Goal: Task Accomplishment & Management: Manage account settings

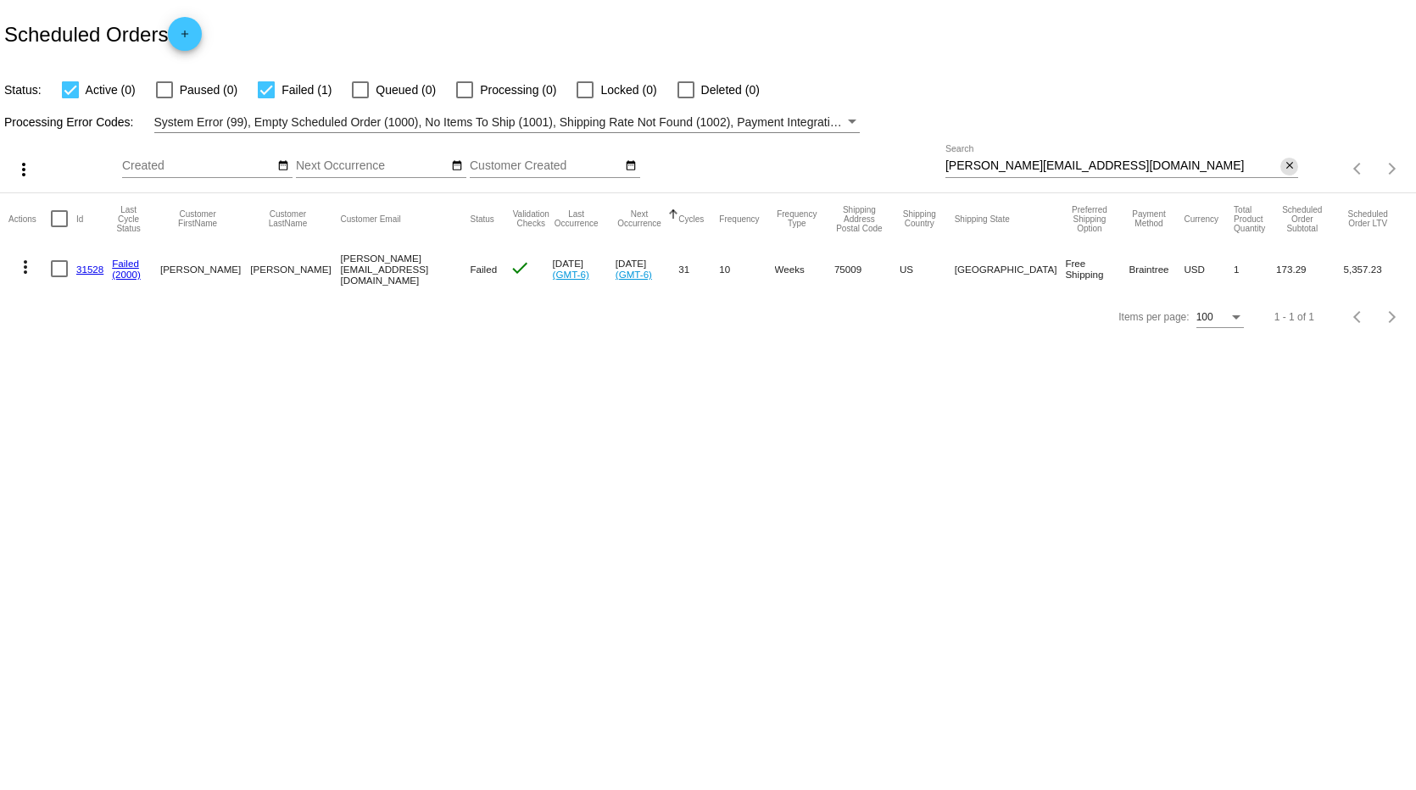
click at [1290, 163] on mat-icon "close" at bounding box center [1290, 166] width 12 height 14
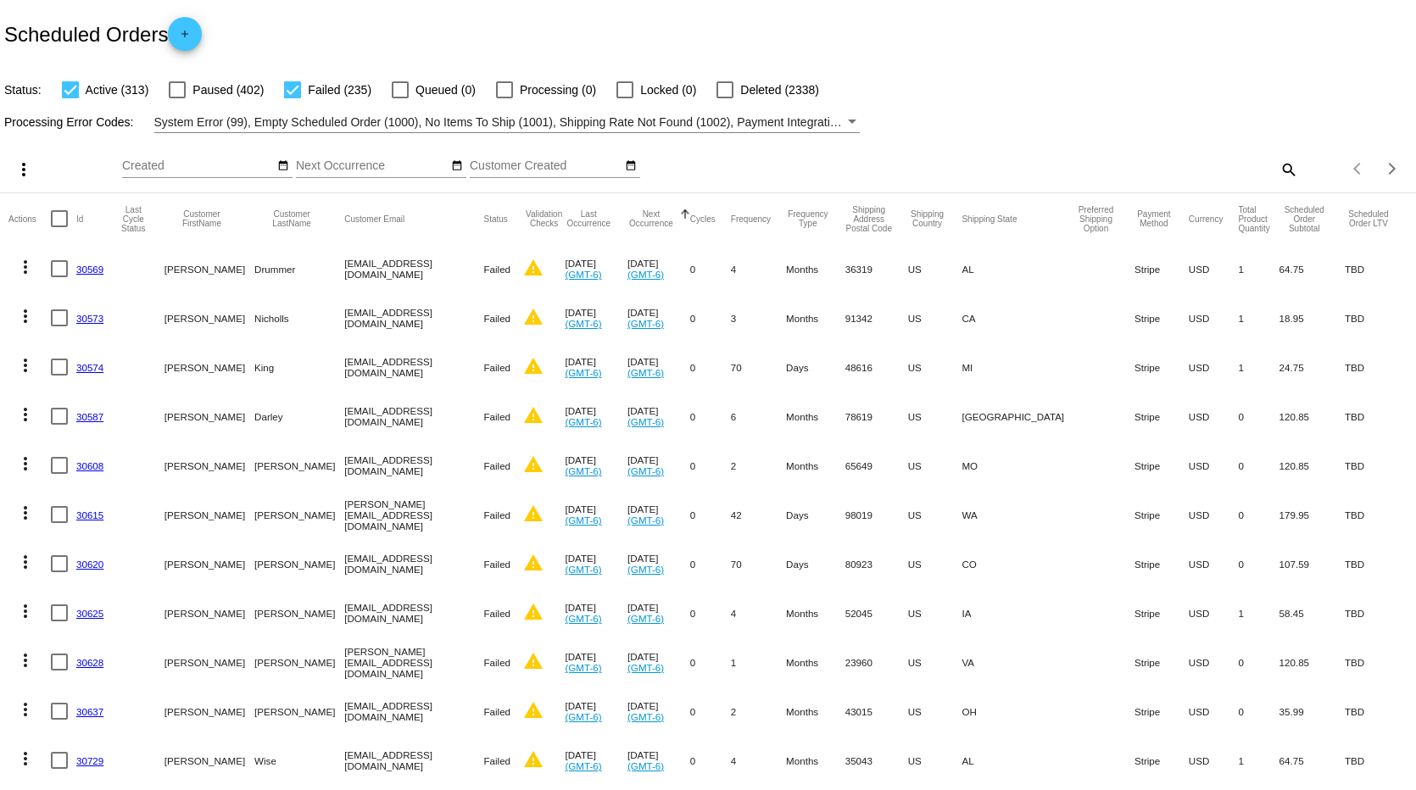
click at [1278, 168] on mat-icon "search" at bounding box center [1288, 169] width 20 height 26
paste input "[EMAIL_ADDRESS][DOMAIN_NAME]"
type input "[EMAIL_ADDRESS][DOMAIN_NAME]"
click at [1105, 48] on div "Scheduled Orders add" at bounding box center [708, 34] width 1416 height 68
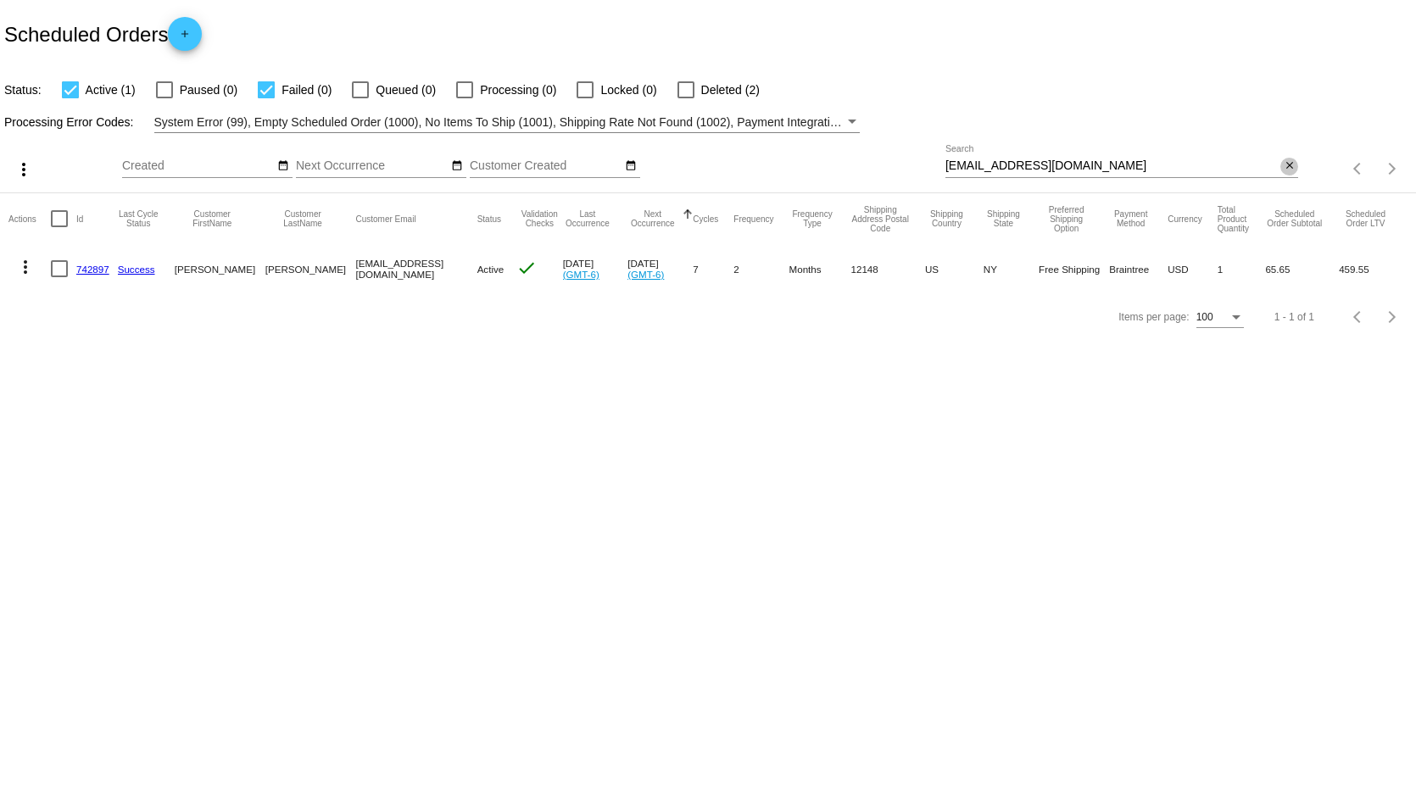
click at [1290, 167] on mat-icon "close" at bounding box center [1290, 166] width 12 height 14
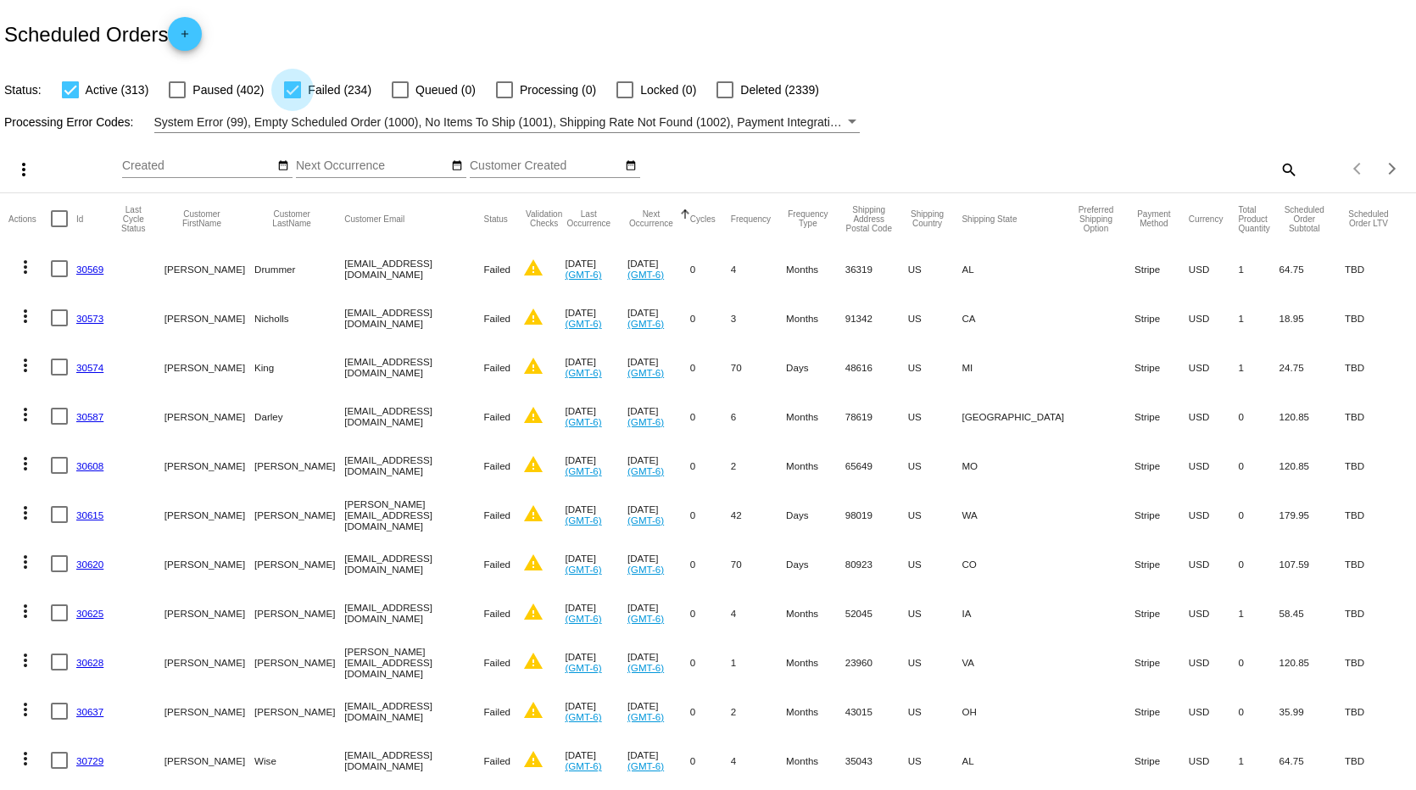
click at [289, 86] on div at bounding box center [292, 89] width 17 height 17
click at [292, 98] on input "Failed (234)" at bounding box center [292, 98] width 1 height 1
checkbox input "false"
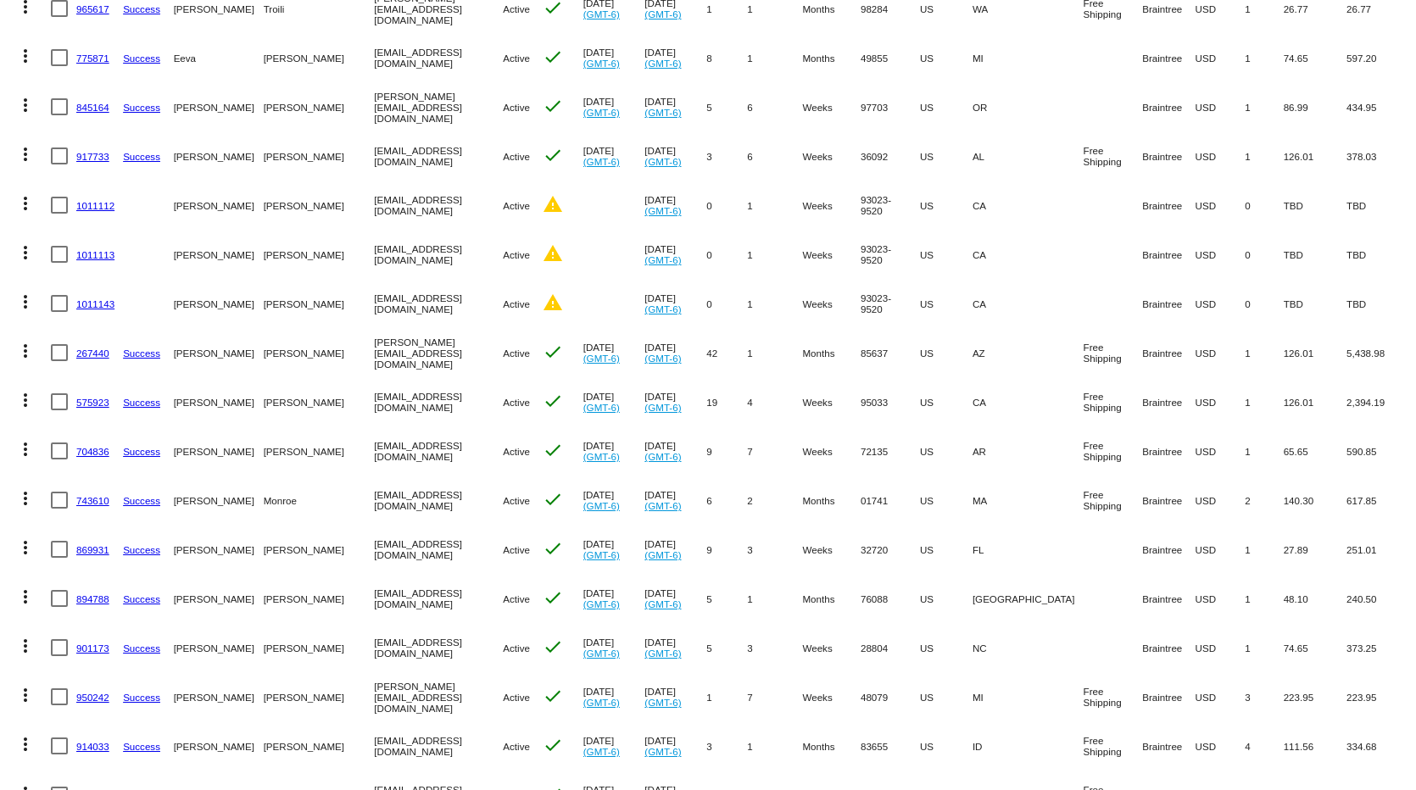
scroll to position [1017, 0]
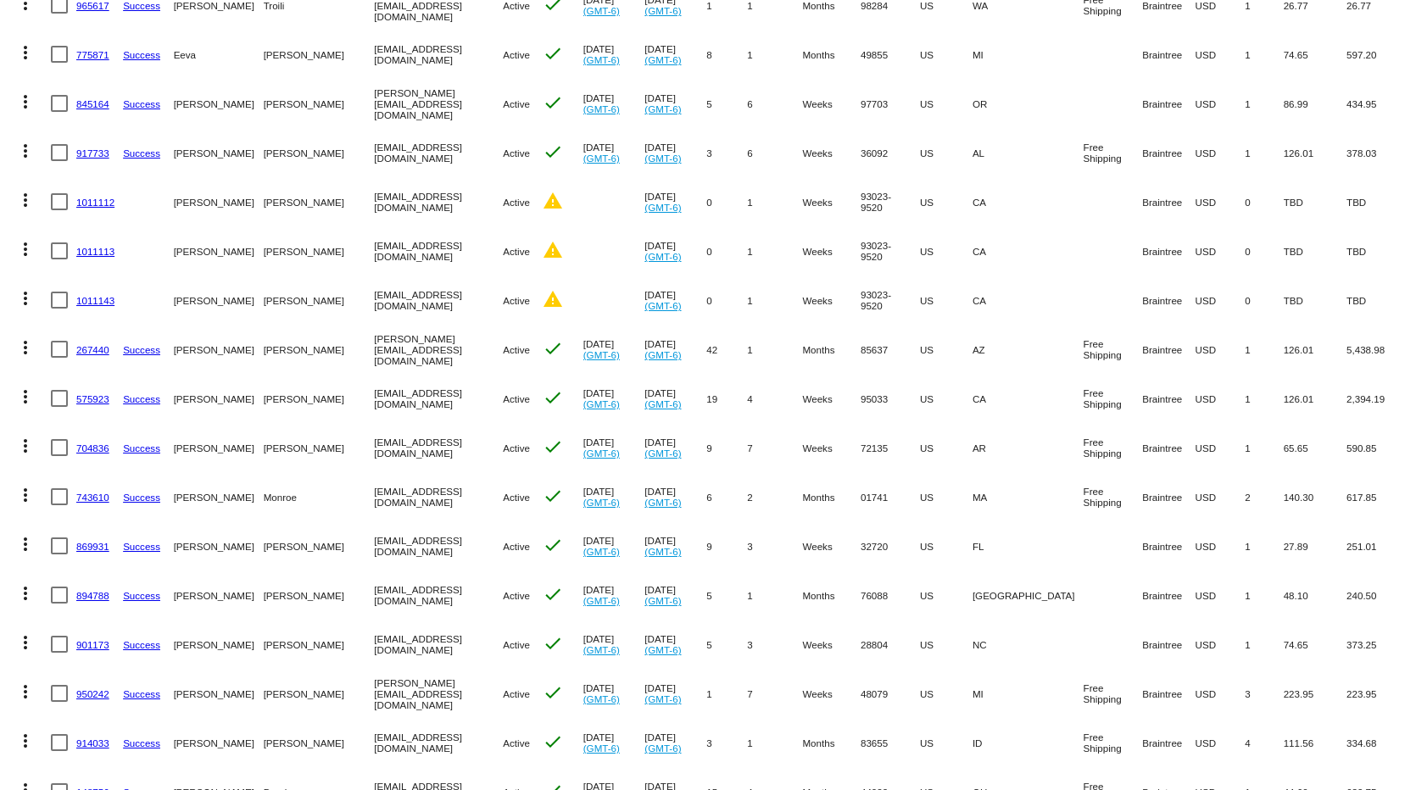
click at [22, 199] on mat-icon "more_vert" at bounding box center [25, 200] width 20 height 20
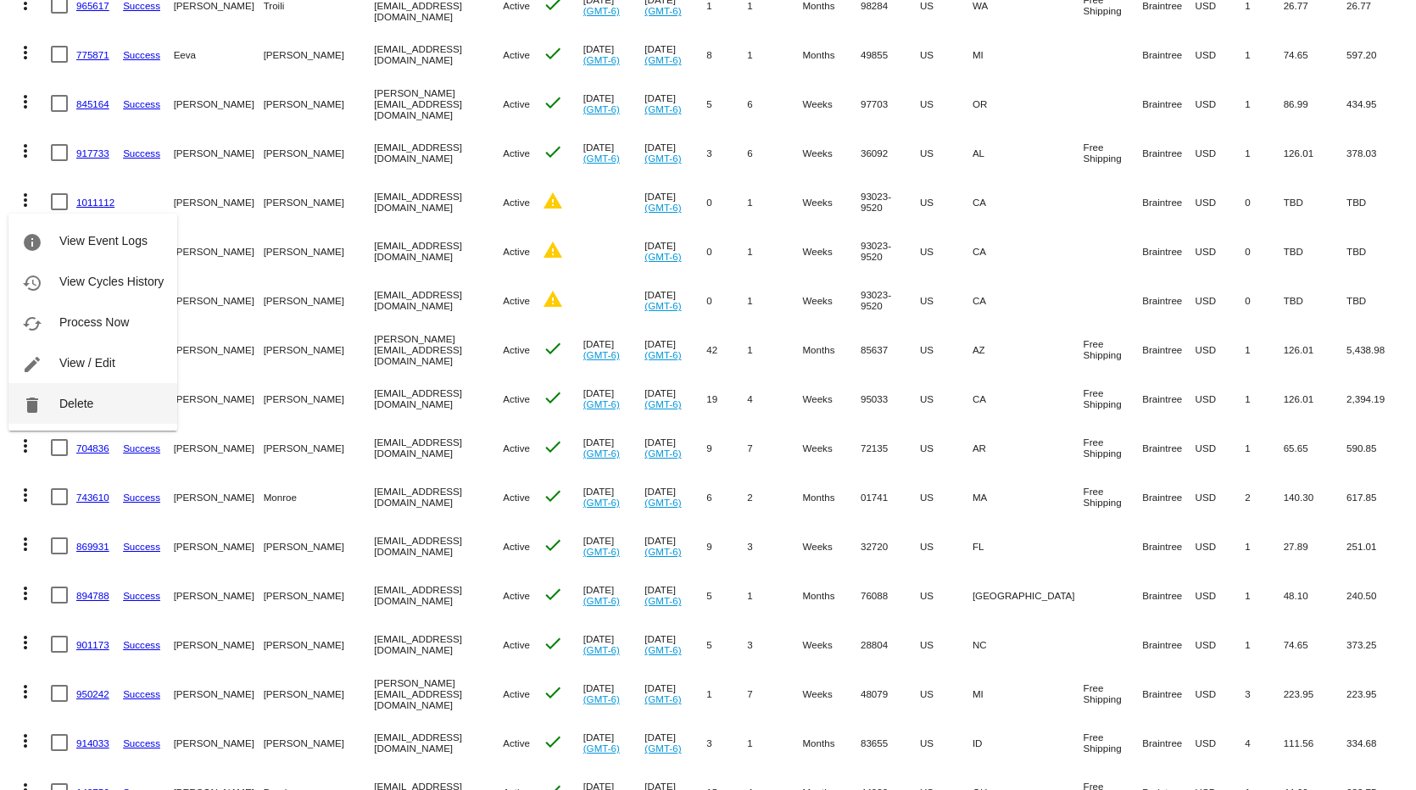
click at [95, 393] on button "delete Delete" at bounding box center [92, 403] width 169 height 41
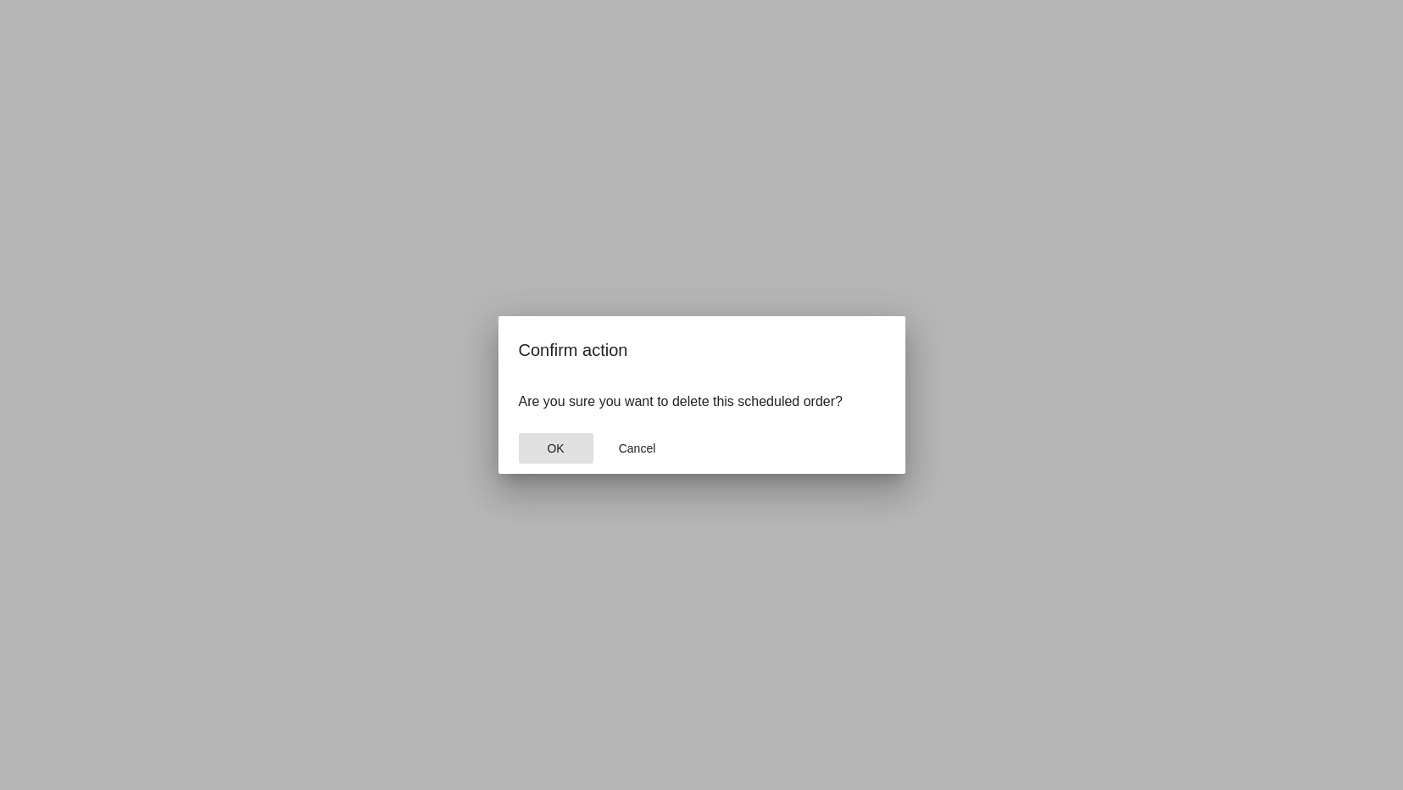
click at [559, 458] on button "OK" at bounding box center [556, 448] width 75 height 31
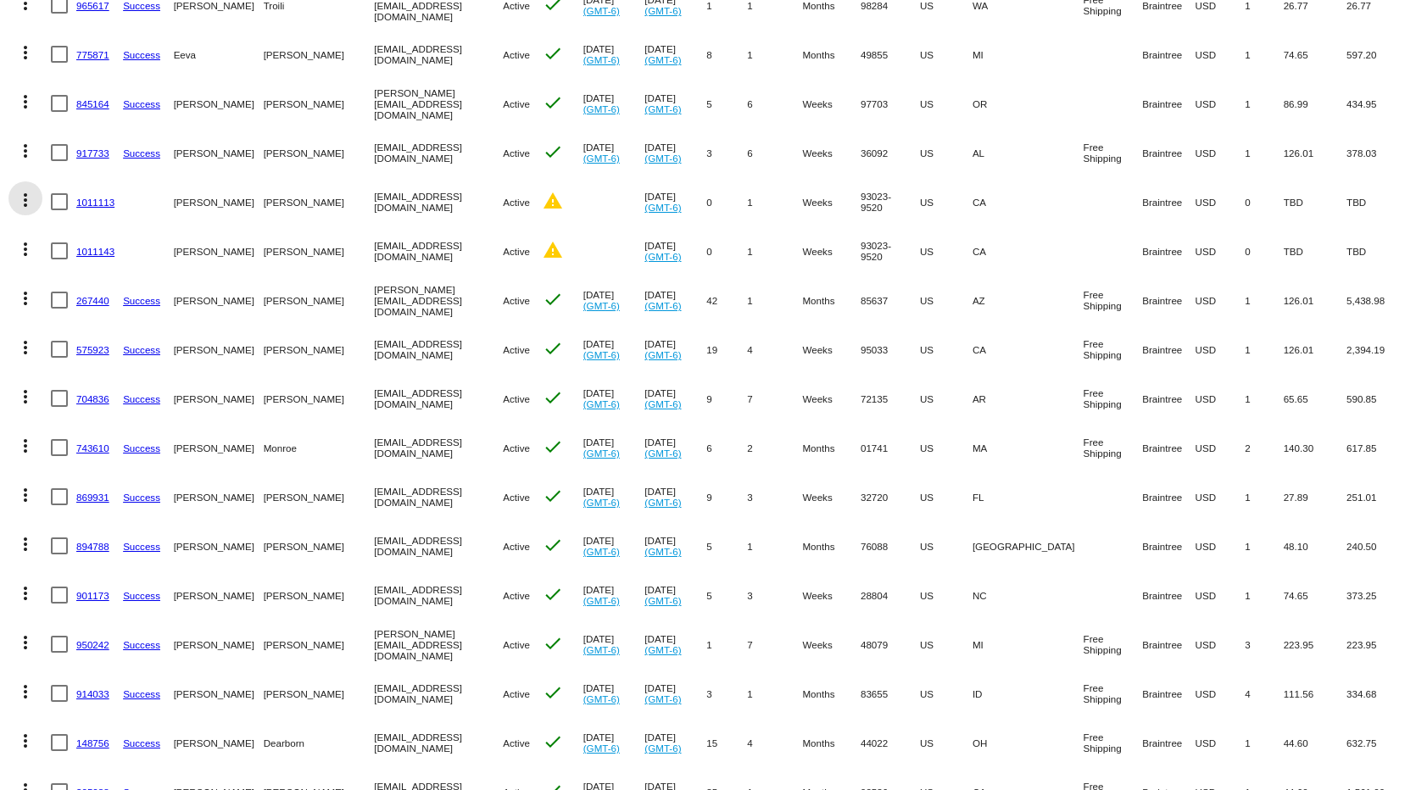
click at [24, 198] on mat-icon "more_vert" at bounding box center [25, 200] width 20 height 20
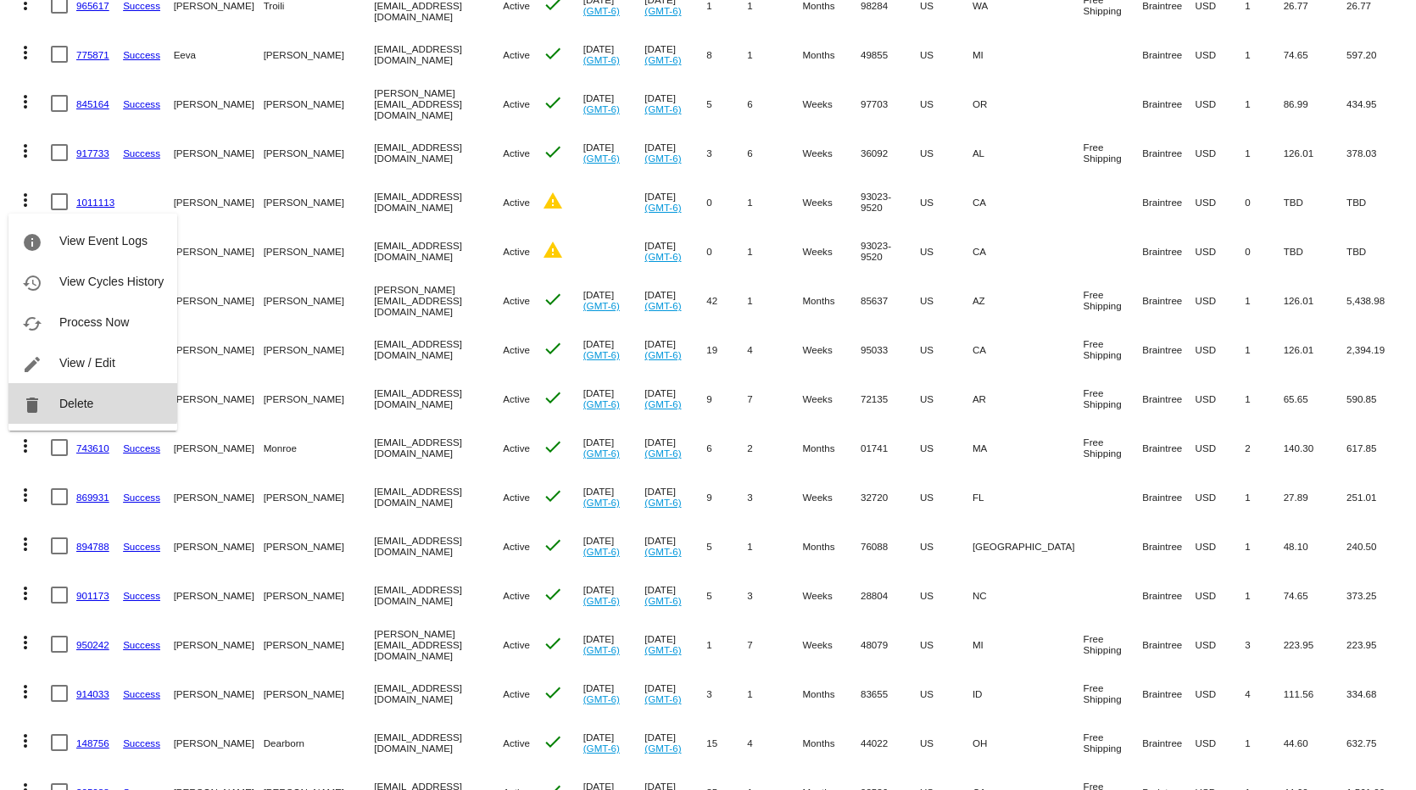
click at [88, 400] on span "Delete" at bounding box center [76, 404] width 34 height 14
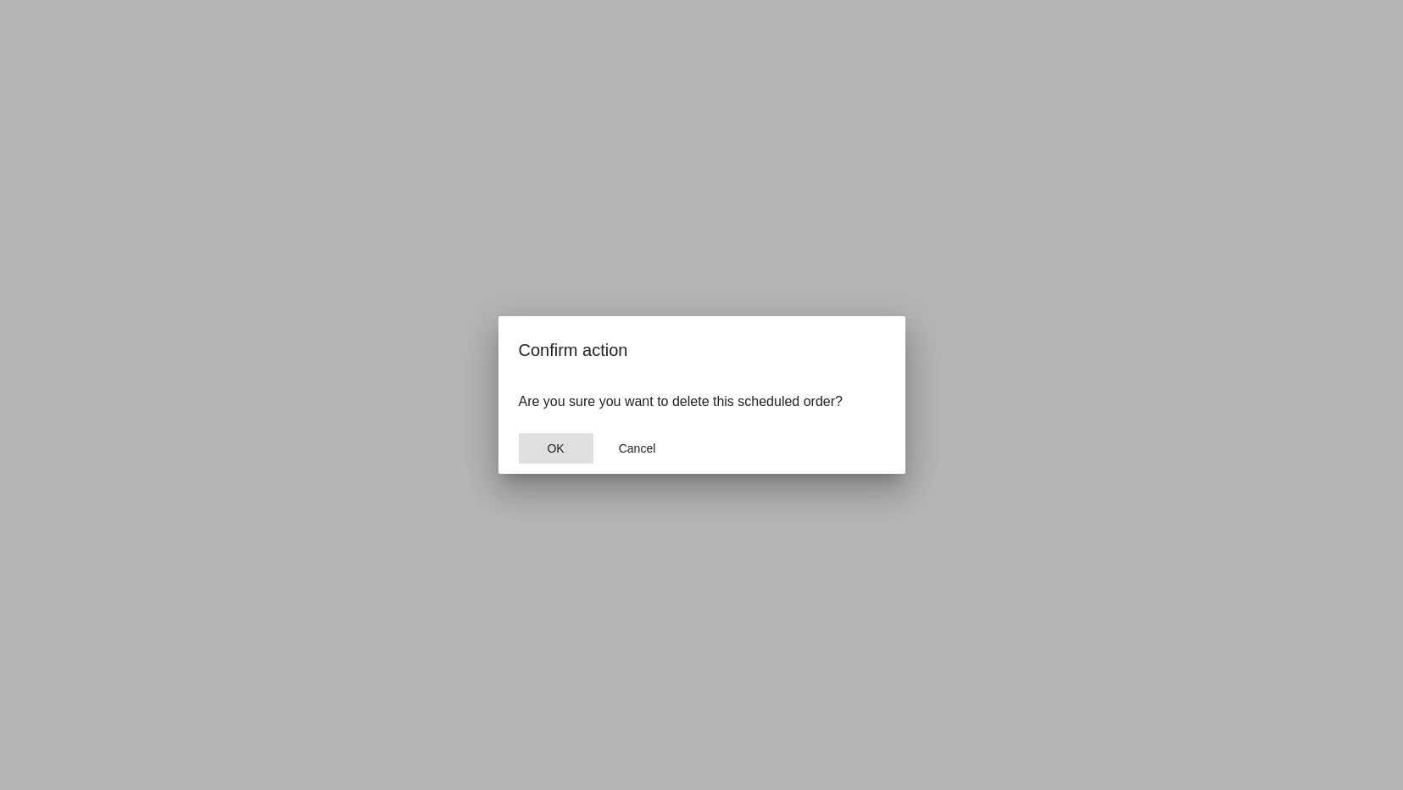
click at [551, 458] on button "OK" at bounding box center [556, 448] width 75 height 31
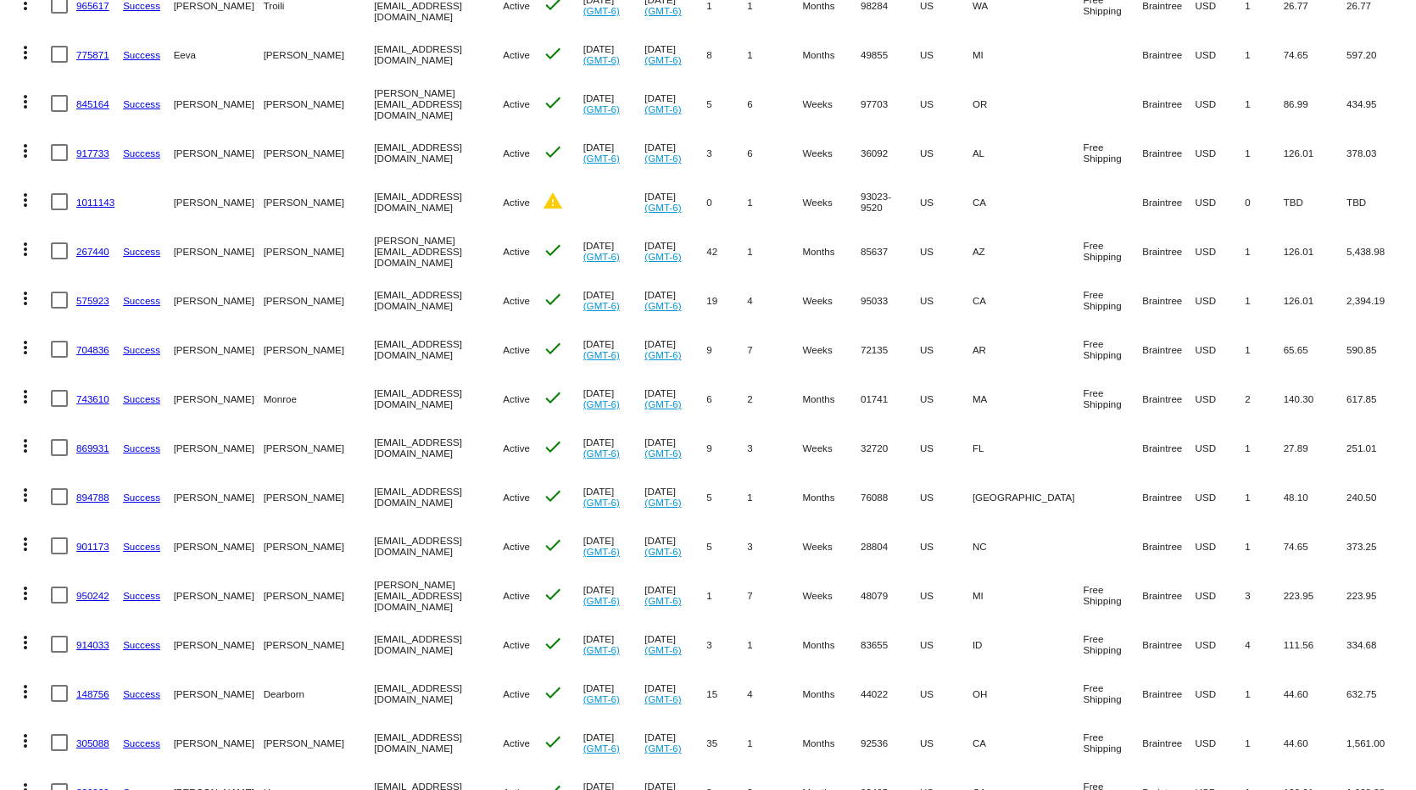
click at [24, 201] on mat-icon "more_vert" at bounding box center [25, 200] width 20 height 20
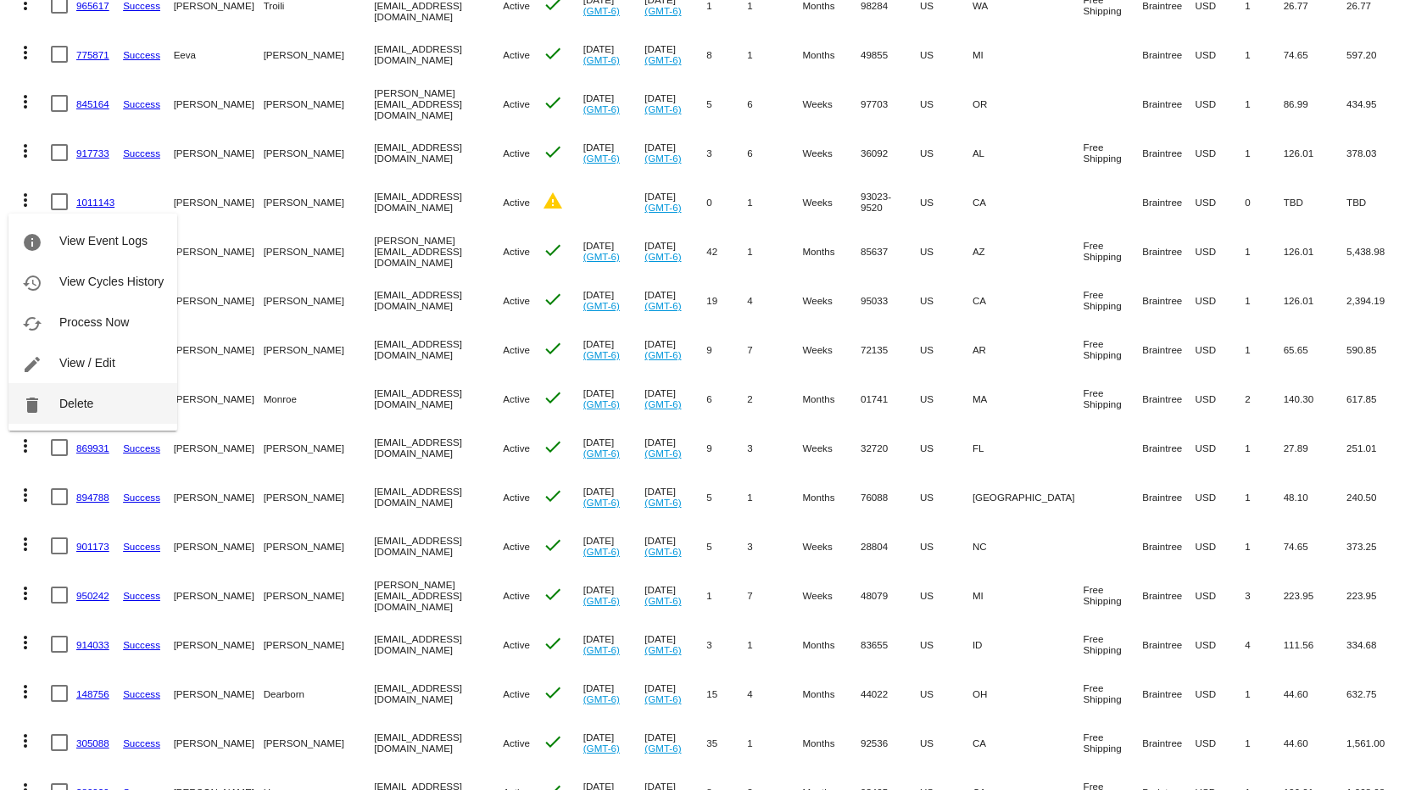
click at [103, 393] on button "delete Delete" at bounding box center [92, 403] width 169 height 41
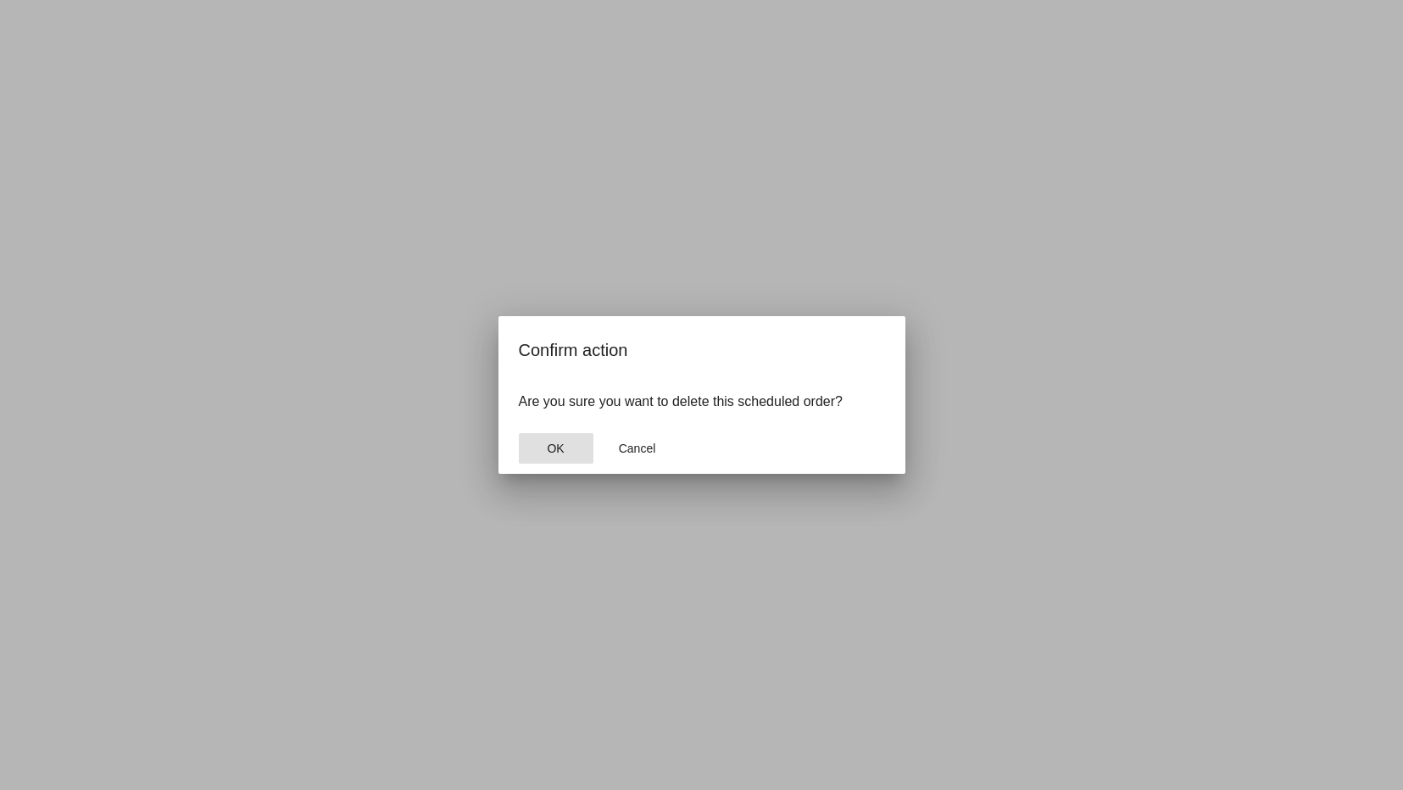
click at [546, 449] on button "OK" at bounding box center [556, 448] width 75 height 31
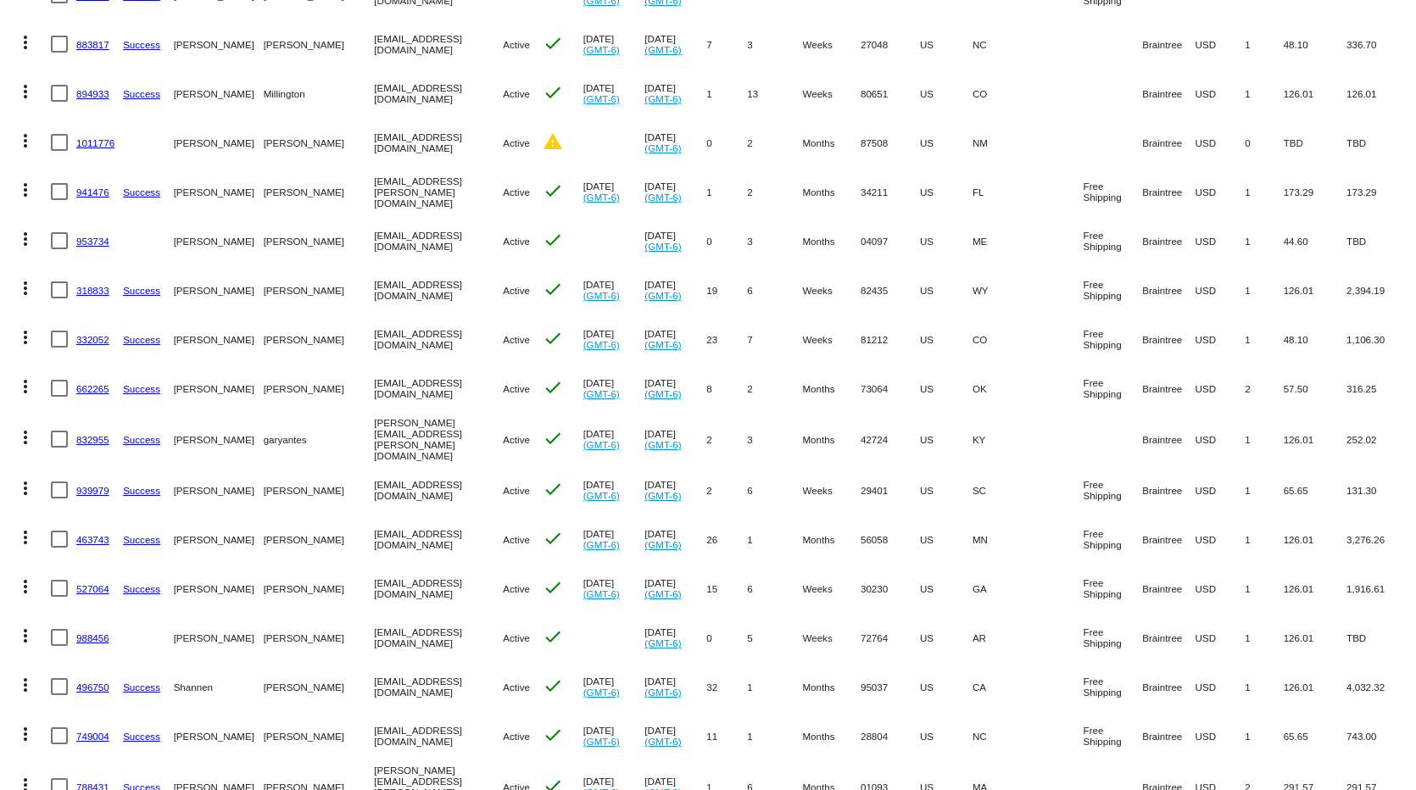
scroll to position [1865, 0]
drag, startPoint x: 427, startPoint y: 143, endPoint x: 316, endPoint y: 137, distance: 111.2
click at [374, 137] on mat-cell "lbickford56@yahoo.com" at bounding box center [438, 140] width 129 height 49
copy mat-cell "lbickford56@yahoo.com"
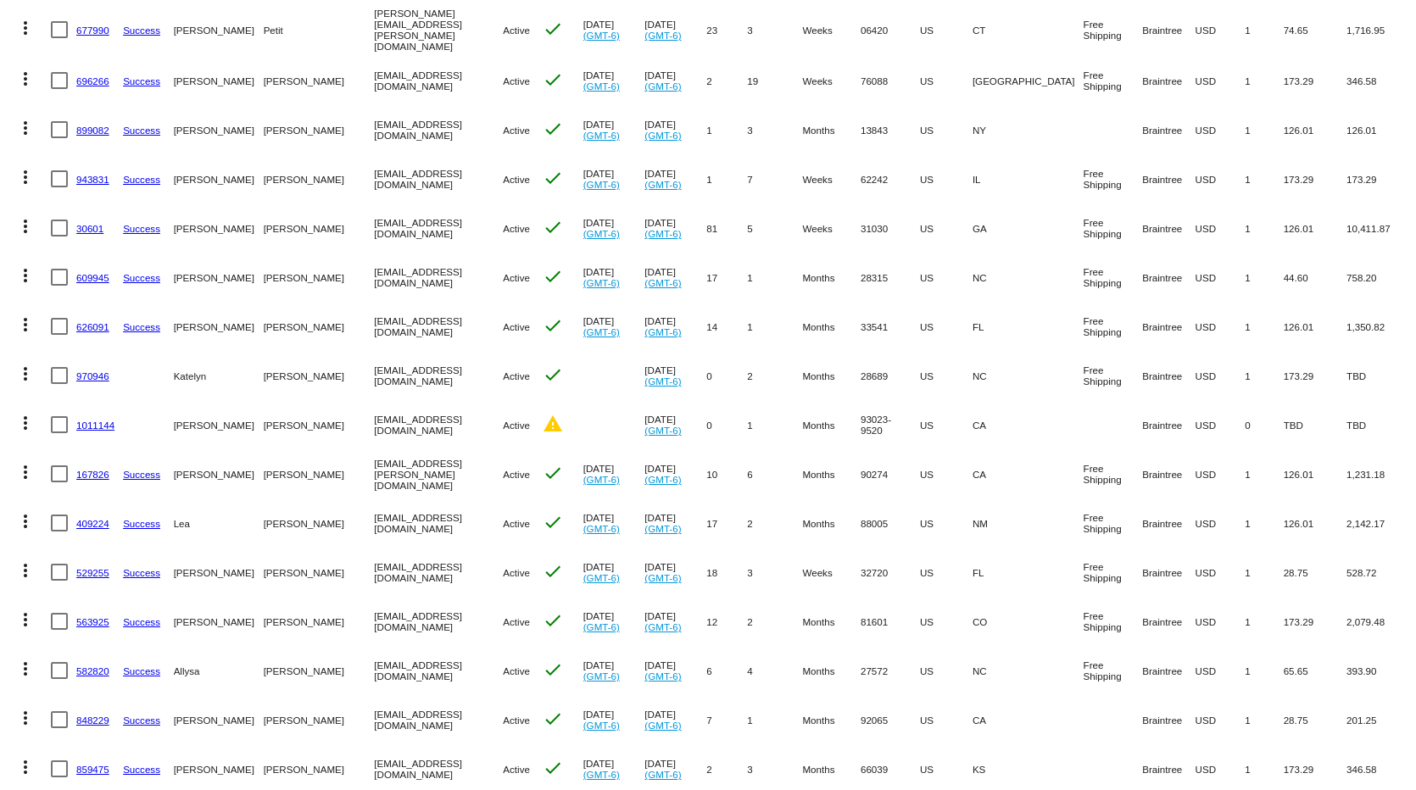
scroll to position [4251, 0]
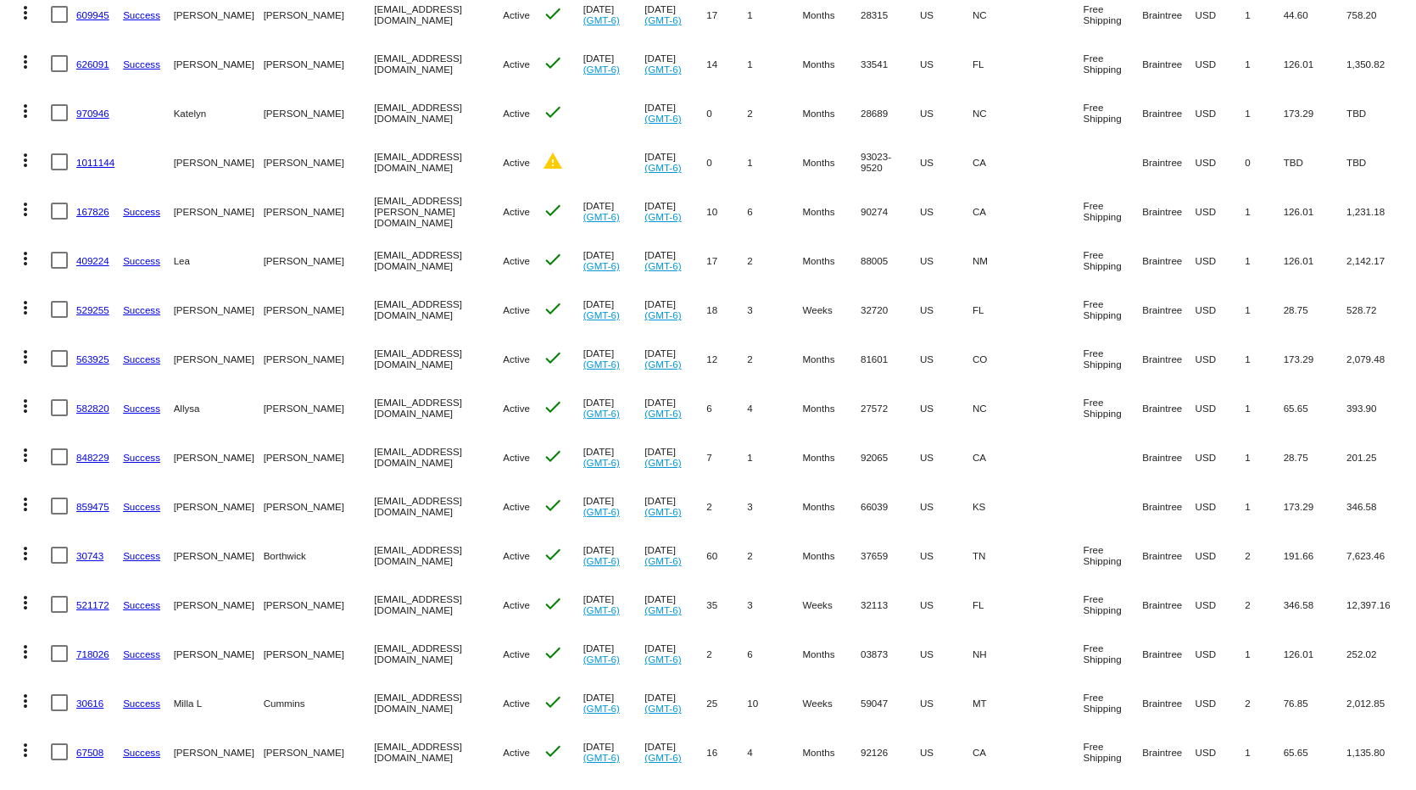
scroll to position [4239, 0]
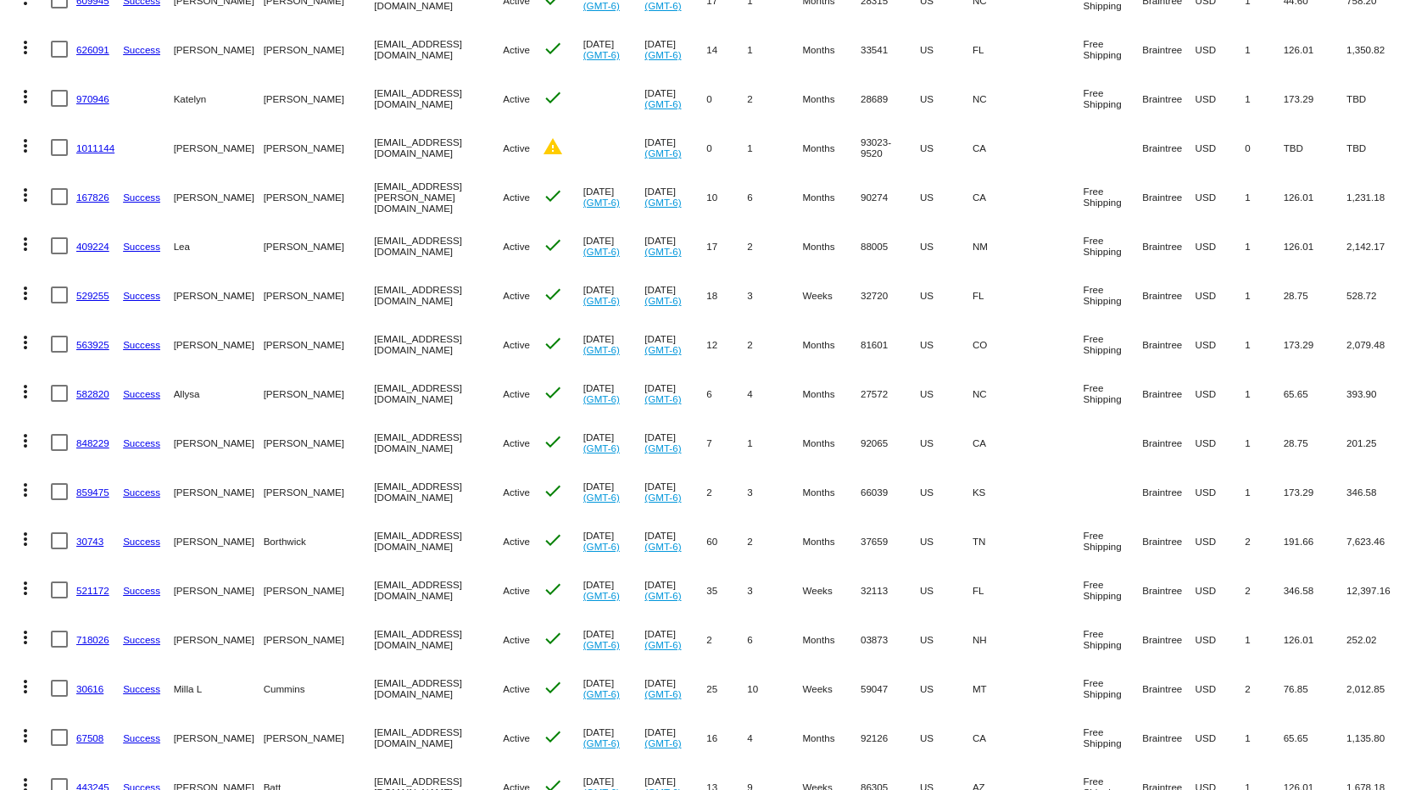
drag, startPoint x: 461, startPoint y: 125, endPoint x: 315, endPoint y: 133, distance: 146.0
click at [374, 133] on mat-cell "susancummingsojai@gmail.com" at bounding box center [438, 147] width 129 height 49
copy mat-cell "susancummingsojai@gmail.com"
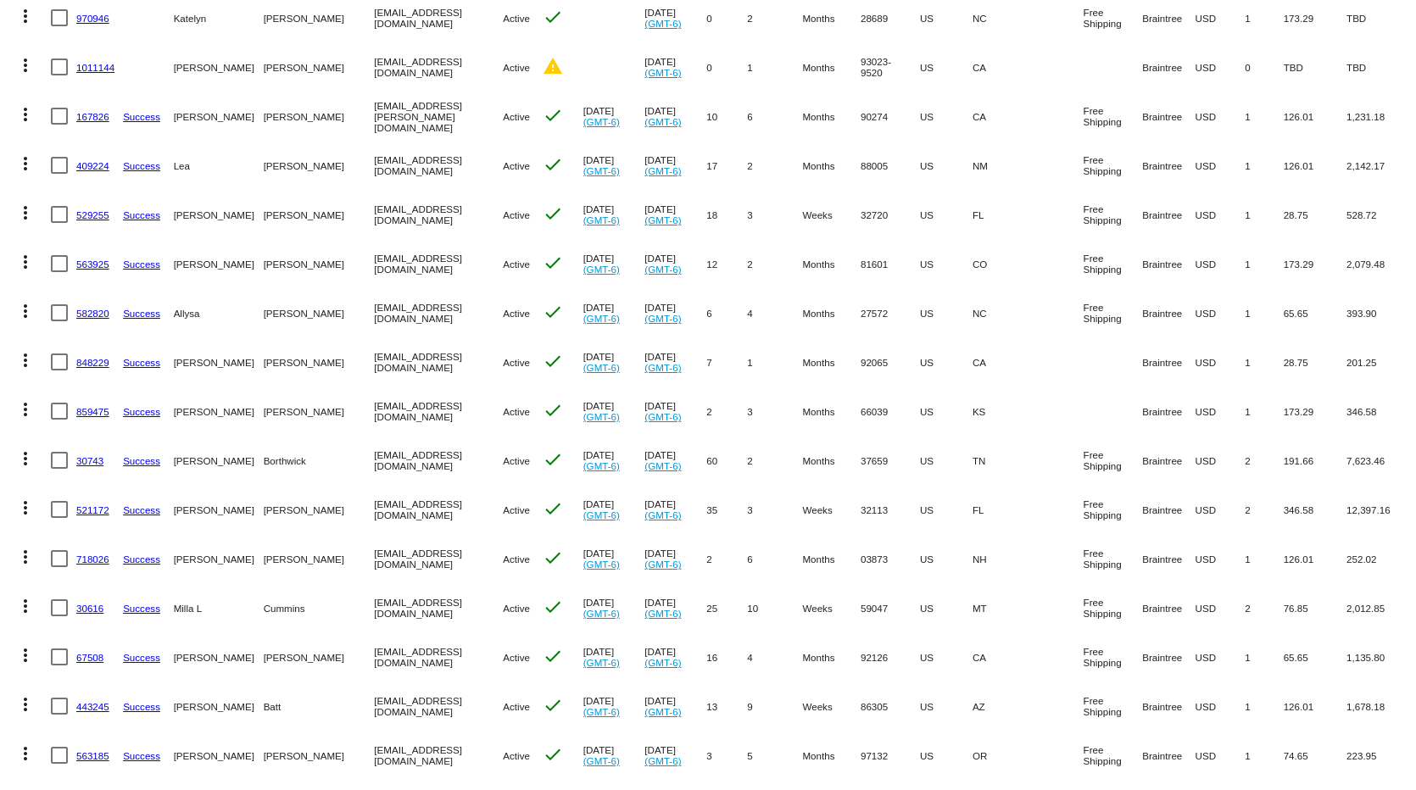
scroll to position [4399, 0]
